Goal: Use online tool/utility: Utilize a website feature to perform a specific function

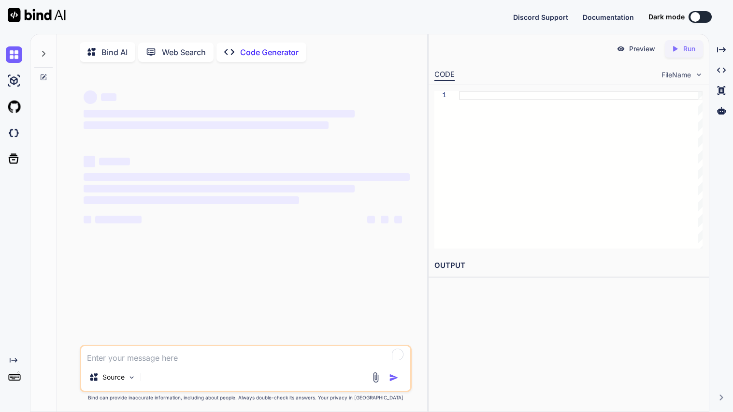
type textarea "x"
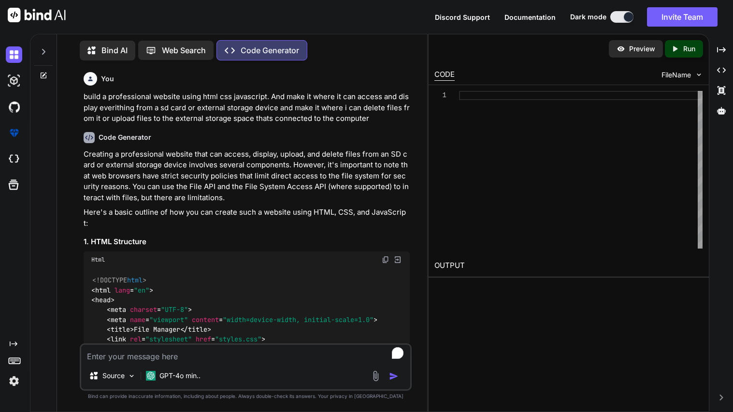
scroll to position [1533, 0]
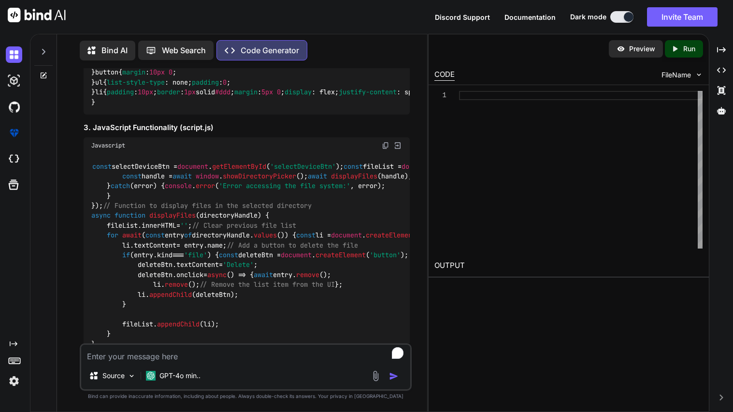
click at [119, 49] on p "Bind AI" at bounding box center [114, 50] width 26 height 12
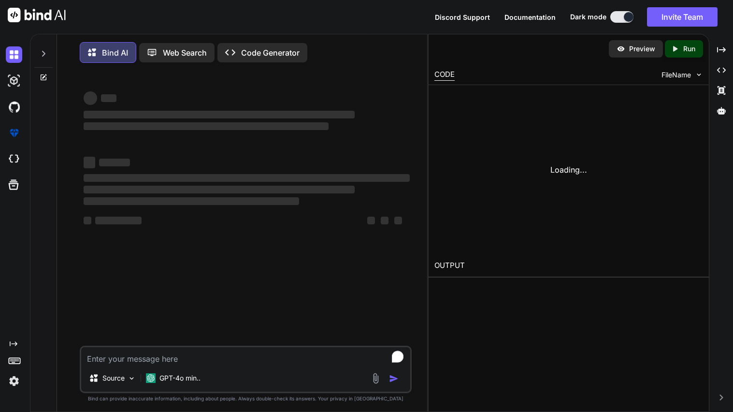
click at [206, 358] on textarea "To enrich screen reader interactions, please activate Accessibility in Grammarl…" at bounding box center [245, 355] width 329 height 17
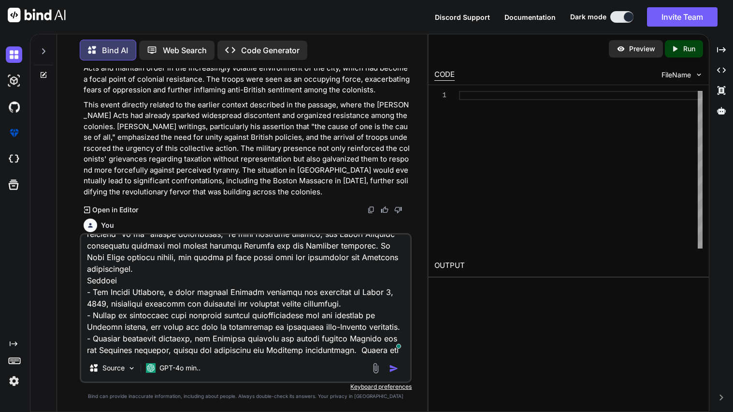
scroll to position [662, 0]
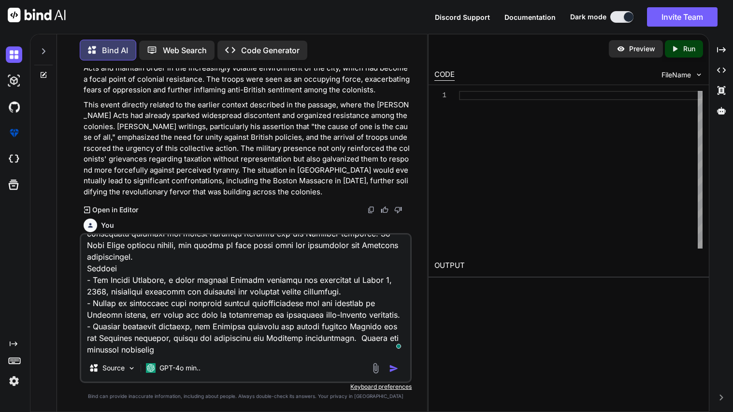
paste textarea "What was the primary reason Great Britain decided to impose taxes on the Americ…"
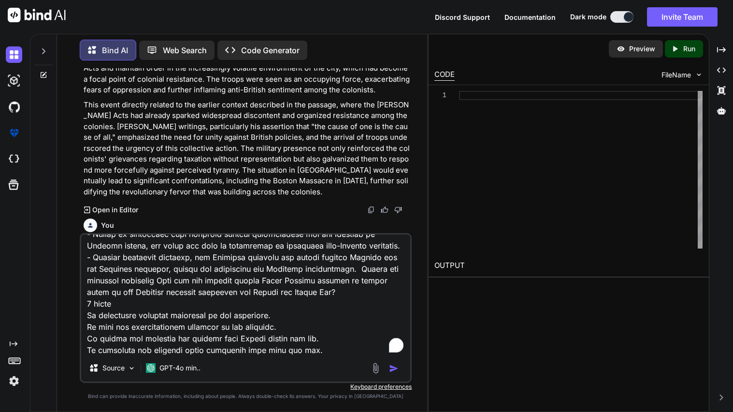
click at [87, 316] on textarea "To enrich screen reader interactions, please activate Accessibility in Grammarl…" at bounding box center [245, 294] width 329 height 120
click at [87, 326] on textarea "To enrich screen reader interactions, please activate Accessibility in Grammarl…" at bounding box center [245, 294] width 329 height 120
click at [87, 340] on textarea "To enrich screen reader interactions, please activate Accessibility in Grammarl…" at bounding box center [245, 294] width 329 height 120
click at [87, 347] on textarea "To enrich screen reader interactions, please activate Accessibility in Grammarl…" at bounding box center [245, 294] width 329 height 120
type textarea "using this passage Adapted Reading Passage The Boston Massacre: A Spark in the …"
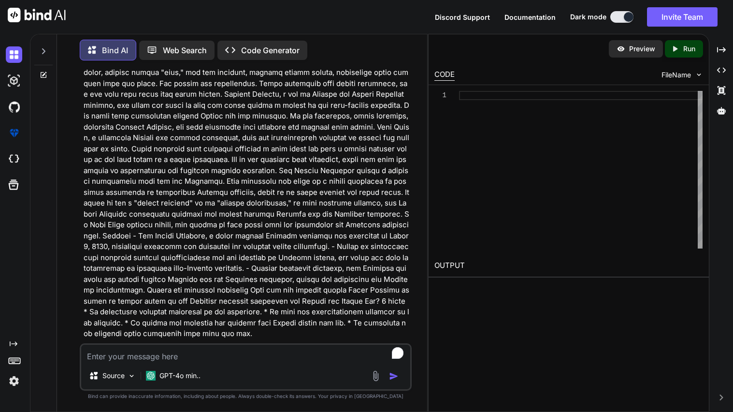
scroll to position [1775, 0]
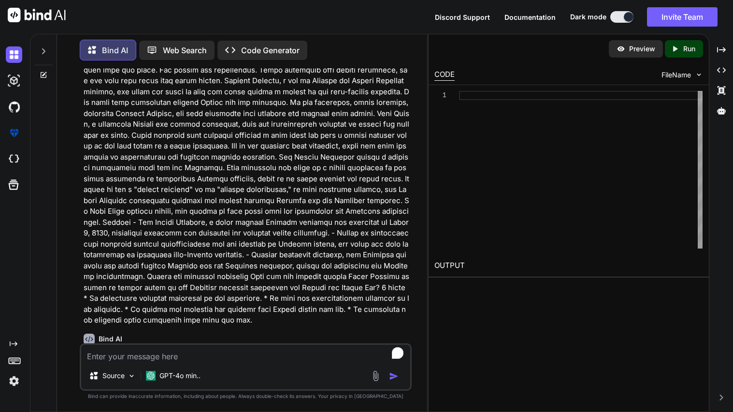
paste textarea "Why did [PERSON_NAME] choose to defend the [DEMOGRAPHIC_DATA] soldiers involved…"
type textarea "Why did [PERSON_NAME] choose to defend the [DEMOGRAPHIC_DATA] soldiers involved…"
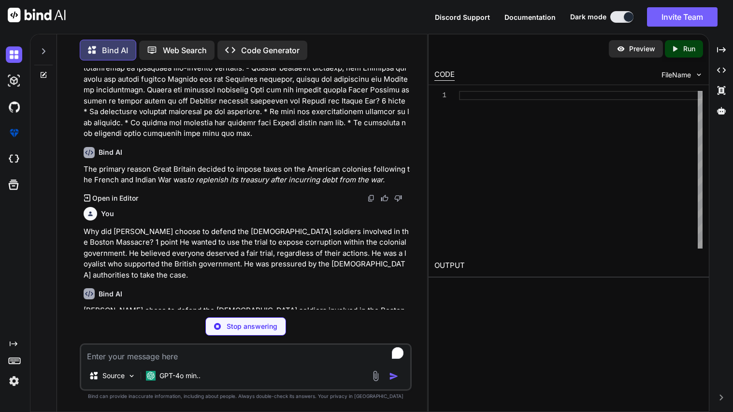
scroll to position [1927, 0]
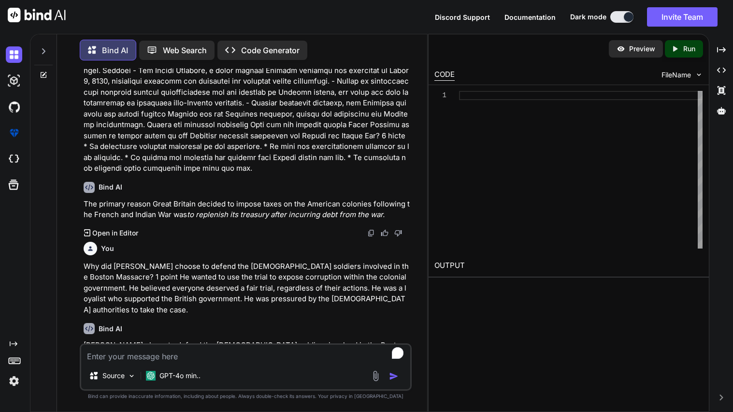
paste textarea "Which of the following is true about the [PERSON_NAME] Acts? 1 point They estab…"
type textarea "Which of the following is true about the [PERSON_NAME] Acts? 1 point They estab…"
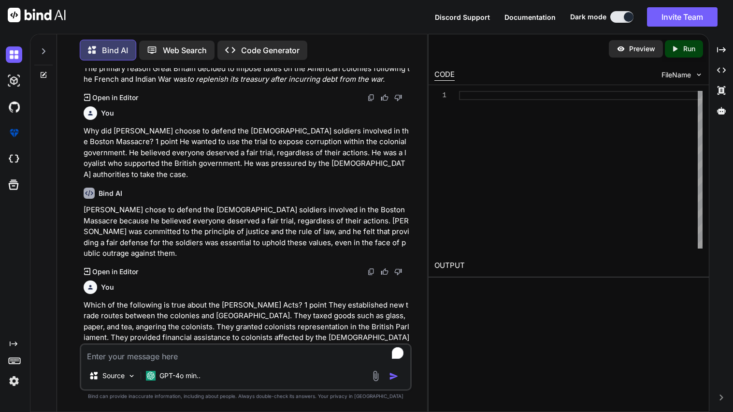
scroll to position [2079, 0]
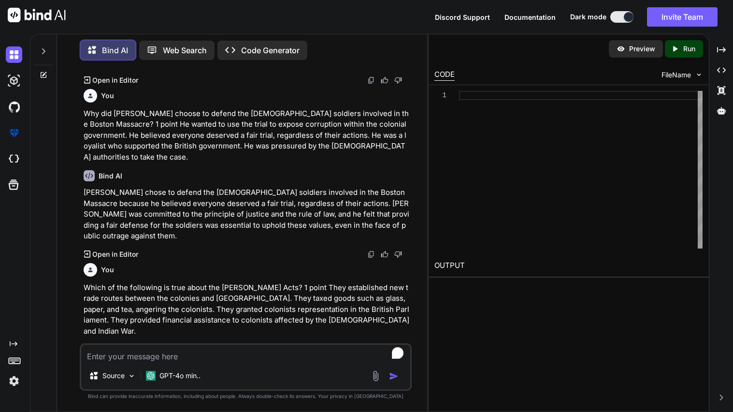
paste textarea "Explain how the presence of [DEMOGRAPHIC_DATA] troops in [GEOGRAPHIC_DATA] cont…"
type textarea "Explain how the presence of [DEMOGRAPHIC_DATA] troops in [GEOGRAPHIC_DATA] cont…"
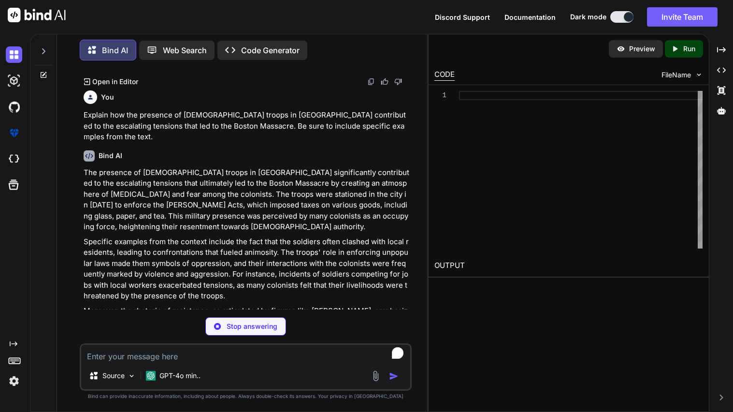
scroll to position [2380, 0]
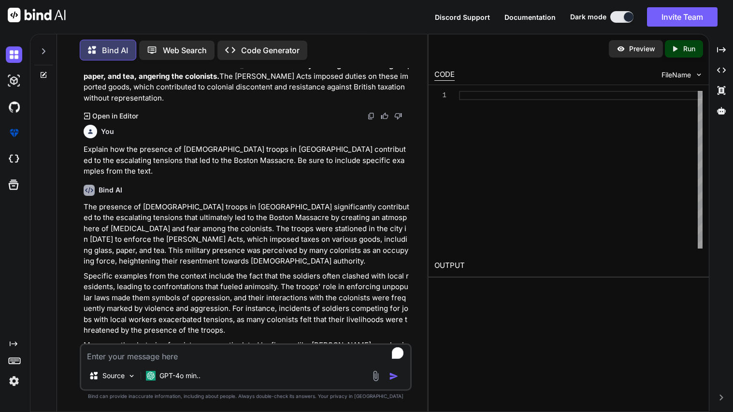
click at [136, 355] on textarea "To enrich screen reader interactions, please activate Accessibility in Grammarl…" at bounding box center [245, 353] width 329 height 17
type textarea "in one paragraph"
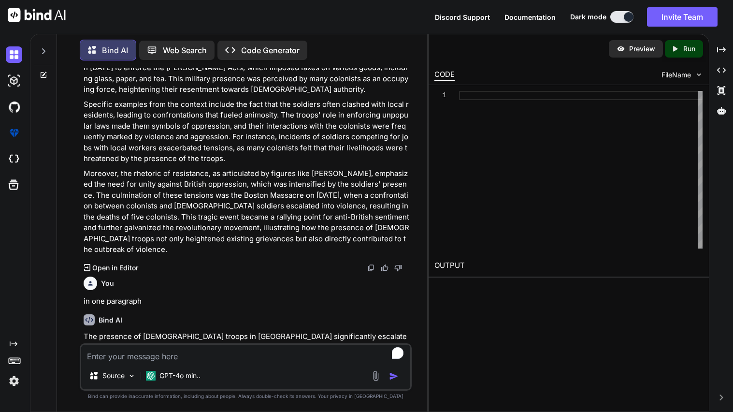
scroll to position [2554, 0]
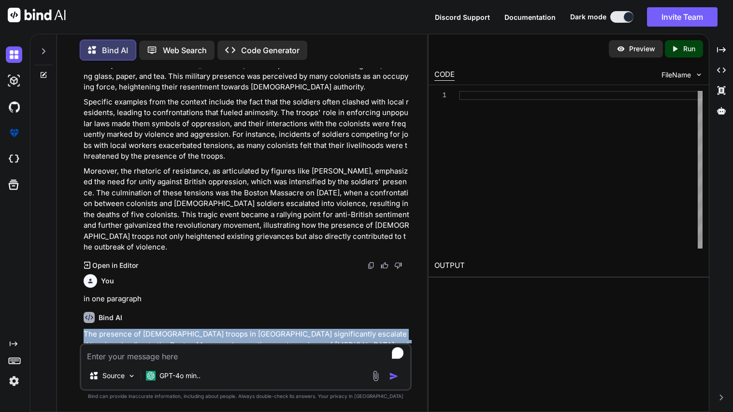
drag, startPoint x: 85, startPoint y: 232, endPoint x: 294, endPoint y: 318, distance: 226.8
click at [294, 329] on p "The presence of [DEMOGRAPHIC_DATA] troops in [GEOGRAPHIC_DATA] significantly es…" at bounding box center [247, 378] width 326 height 98
copy p "The presence of [DEMOGRAPHIC_DATA] troops in [GEOGRAPHIC_DATA] significantly es…"
click at [262, 354] on textarea "To enrich screen reader interactions, please activate Accessibility in Grammarl…" at bounding box center [245, 353] width 329 height 17
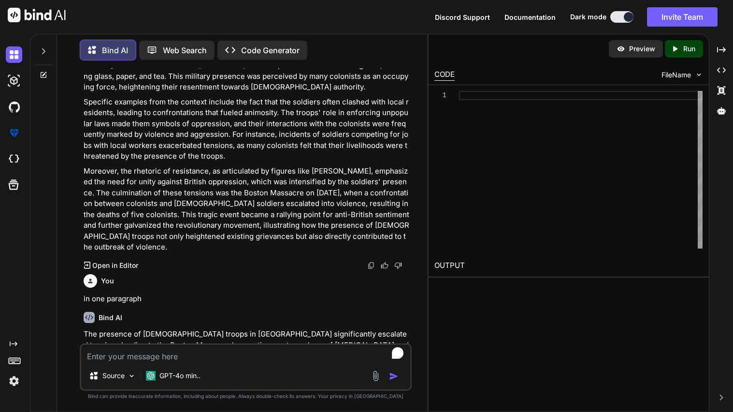
paste textarea "Describe the events that directly led to the soldiers firing into the crowd dur…"
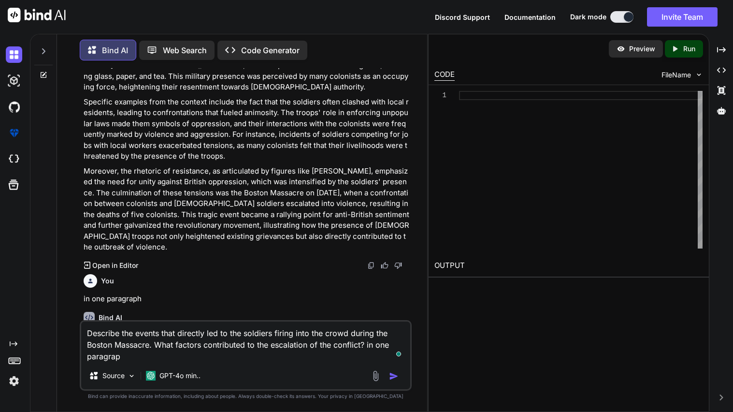
type textarea "Describe the events that directly led to the soldiers firing into the crowd dur…"
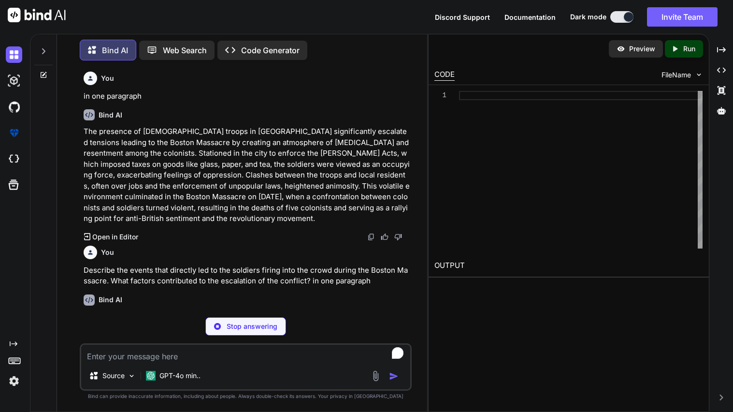
scroll to position [2761, 0]
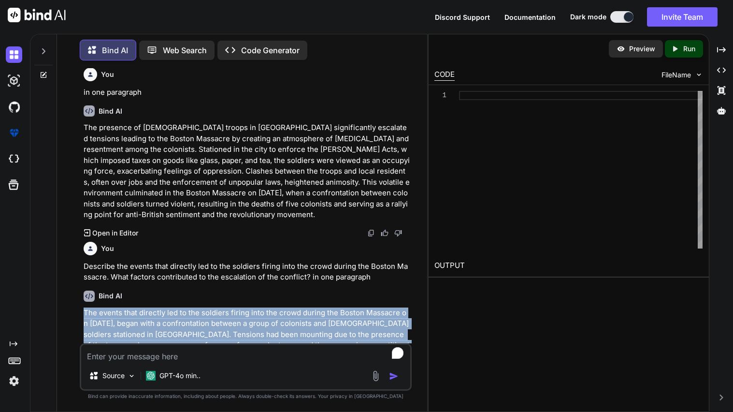
drag, startPoint x: 85, startPoint y: 214, endPoint x: 287, endPoint y: 323, distance: 229.0
click at [287, 323] on p "The events that directly led to the soldiers firing into the crowd during the B…" at bounding box center [247, 372] width 326 height 130
copy p "The events that directly led to the soldiers firing into the crowd during the B…"
click at [291, 374] on div "Source GPT-4o min.." at bounding box center [245, 377] width 329 height 23
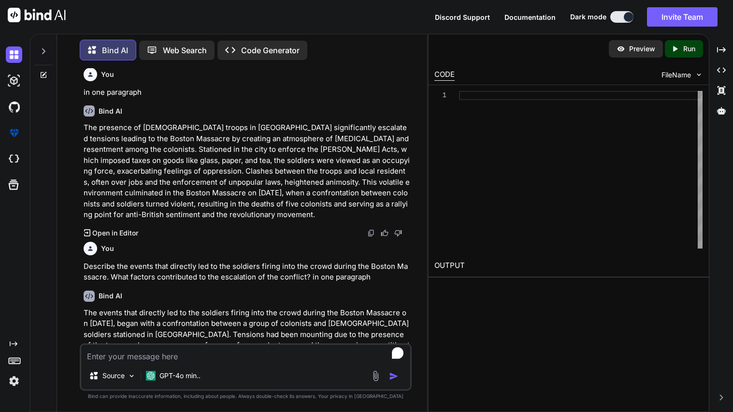
click at [258, 362] on div "Source GPT-4o min.." at bounding box center [246, 366] width 332 height 47
click at [202, 357] on textarea "To enrich screen reader interactions, please activate Accessibility in Grammarl…" at bounding box center [245, 353] width 329 height 17
paste textarea "Discuss the significance of the Boston Massacre as a propaganda tool for the Pa…"
type textarea "Discuss the significance of the Boston Massacre as a propaganda tool for the Pa…"
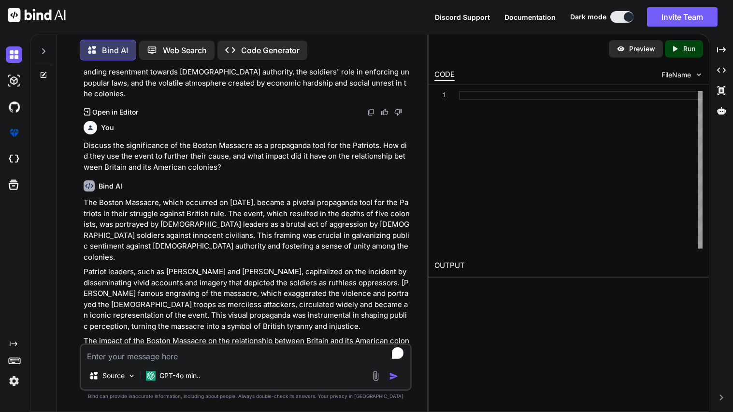
scroll to position [3109, 0]
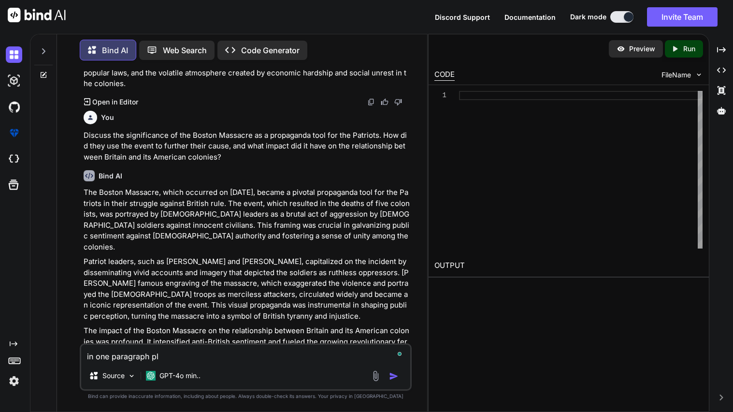
type textarea "in one paragraph pls"
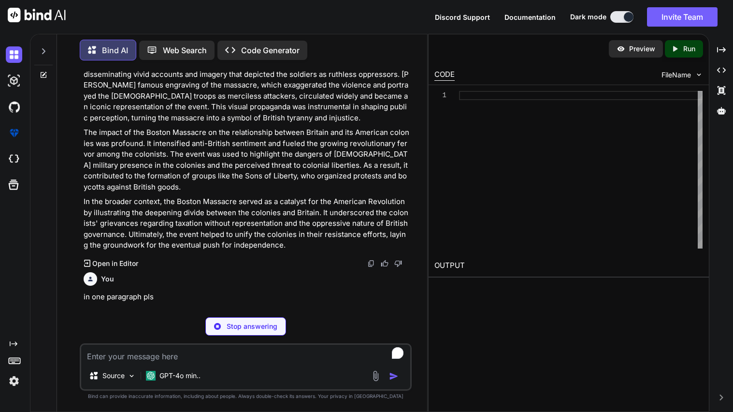
scroll to position [3294, 0]
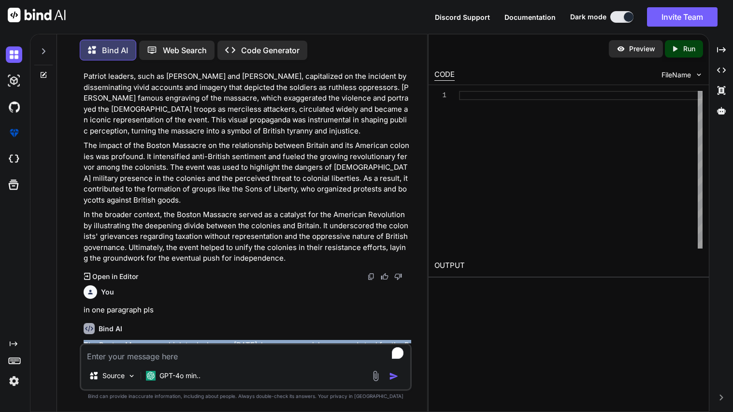
drag, startPoint x: 84, startPoint y: 221, endPoint x: 250, endPoint y: 321, distance: 194.2
click at [250, 340] on p "The Boston Massacre, which took place on [DATE], became a crucial propaganda to…" at bounding box center [247, 400] width 326 height 120
copy p "The Boston Massacre, which took place on [DATE], became a crucial propaganda to…"
